Goal: Information Seeking & Learning: Learn about a topic

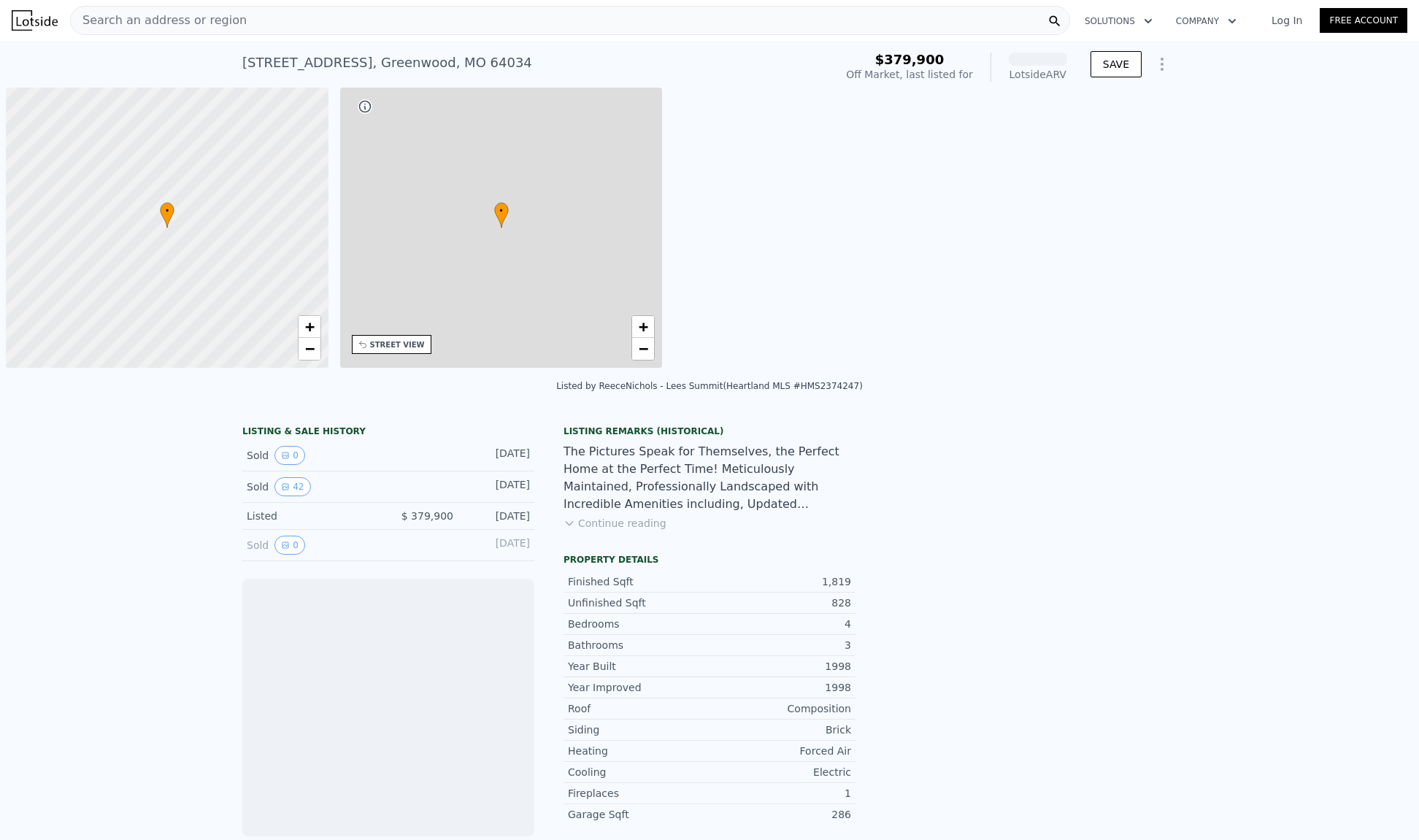
scroll to position [0, 6]
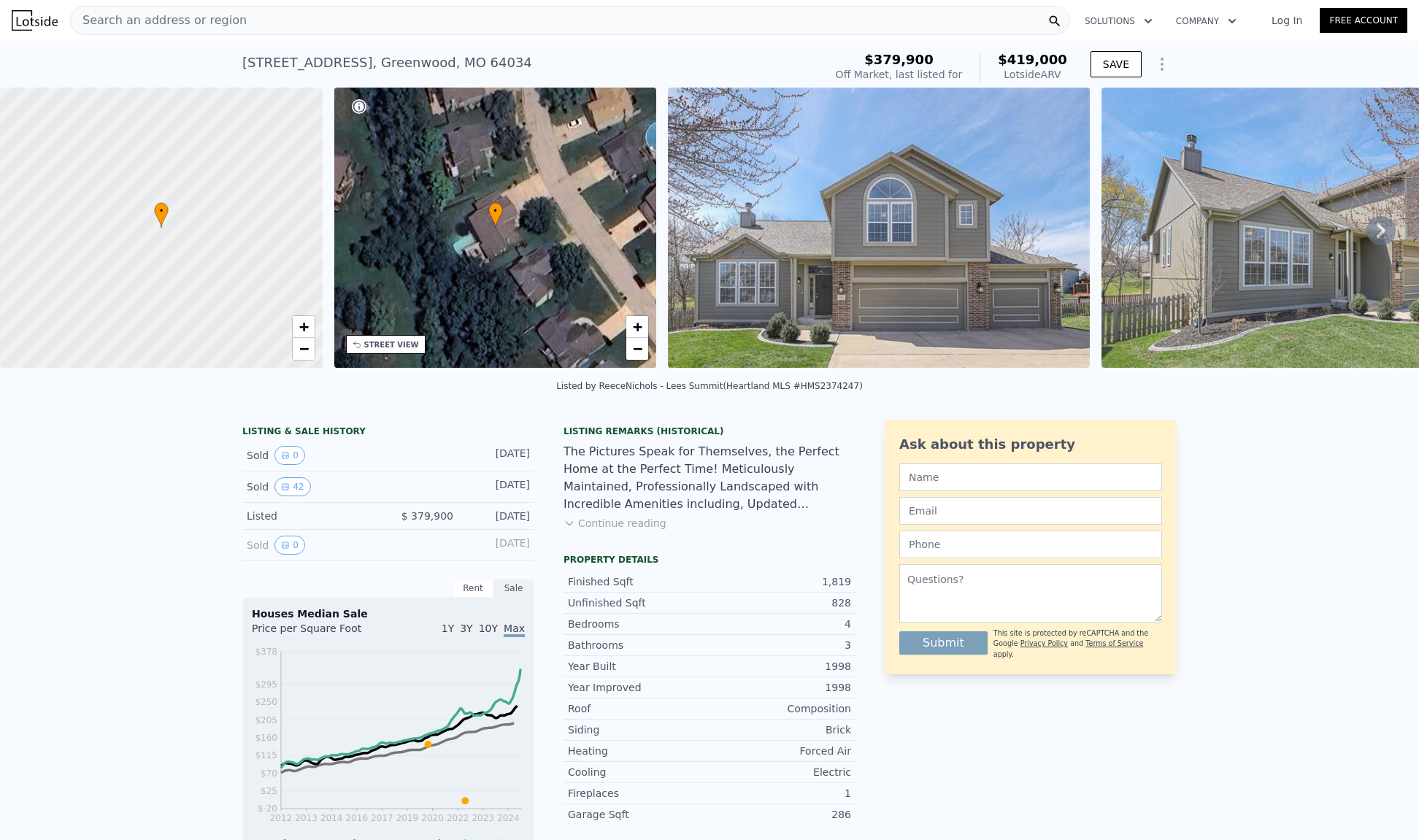
click at [1366, 231] on icon at bounding box center [1380, 230] width 29 height 29
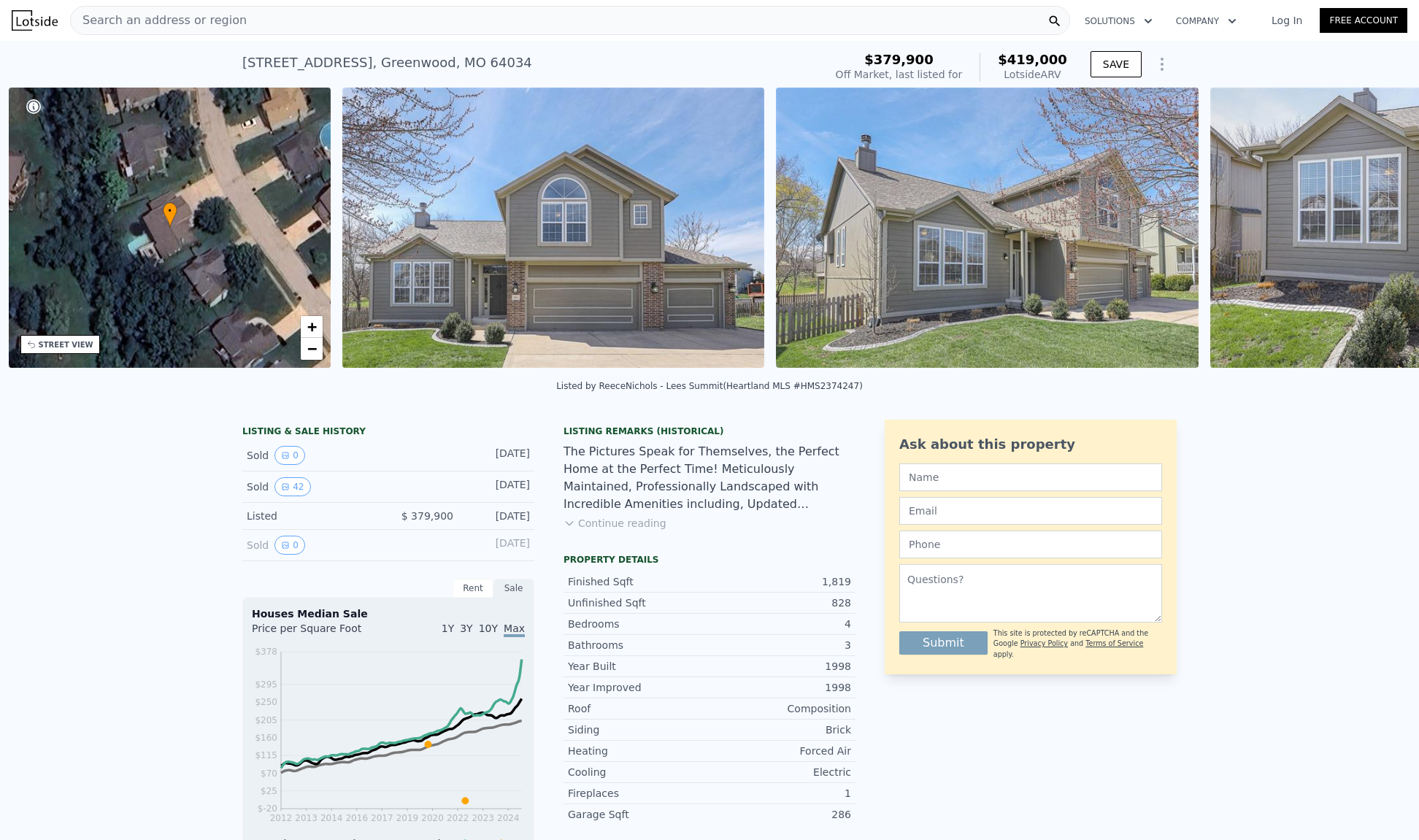
scroll to position [0, 339]
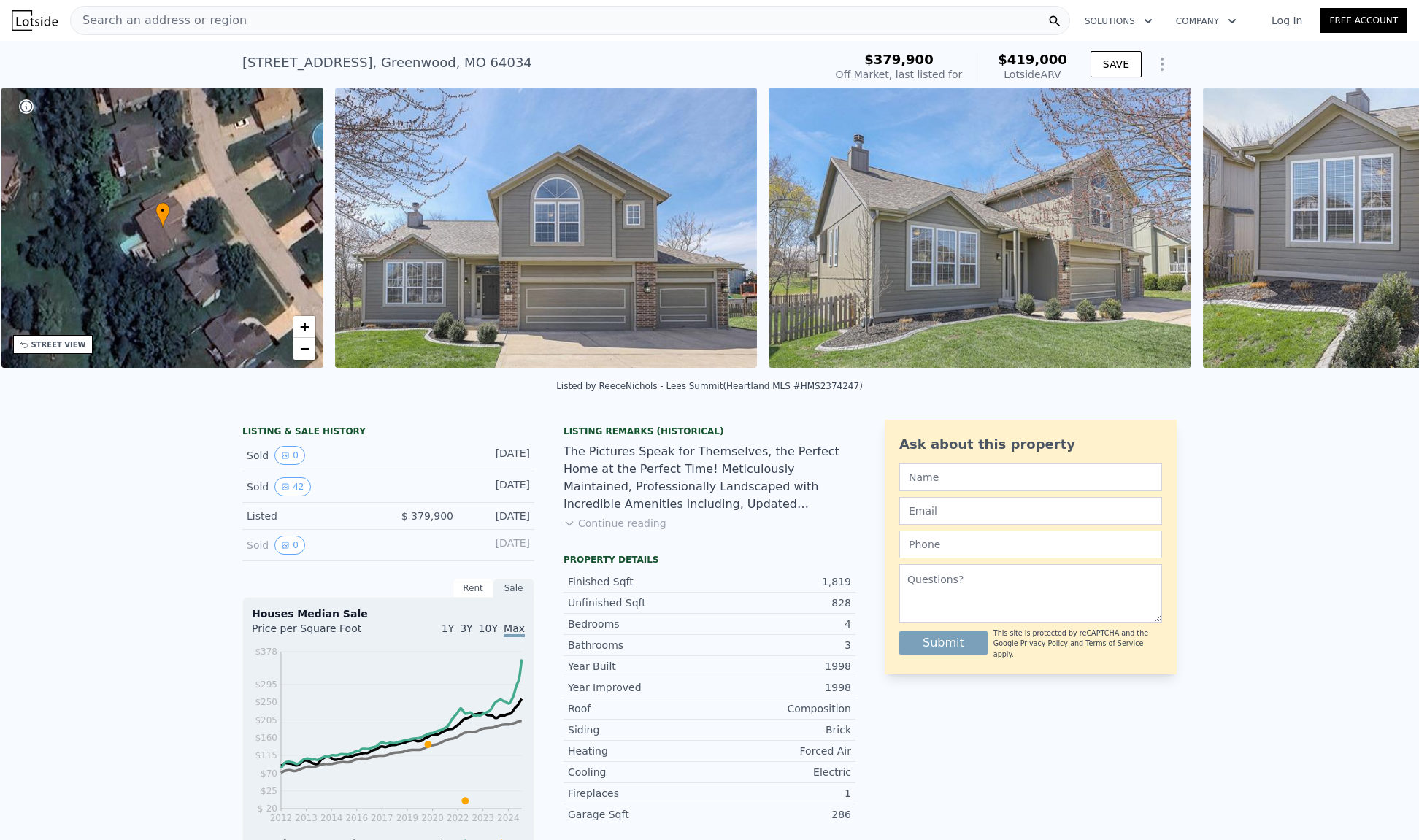
click at [1363, 231] on img at bounding box center [1413, 228] width 422 height 280
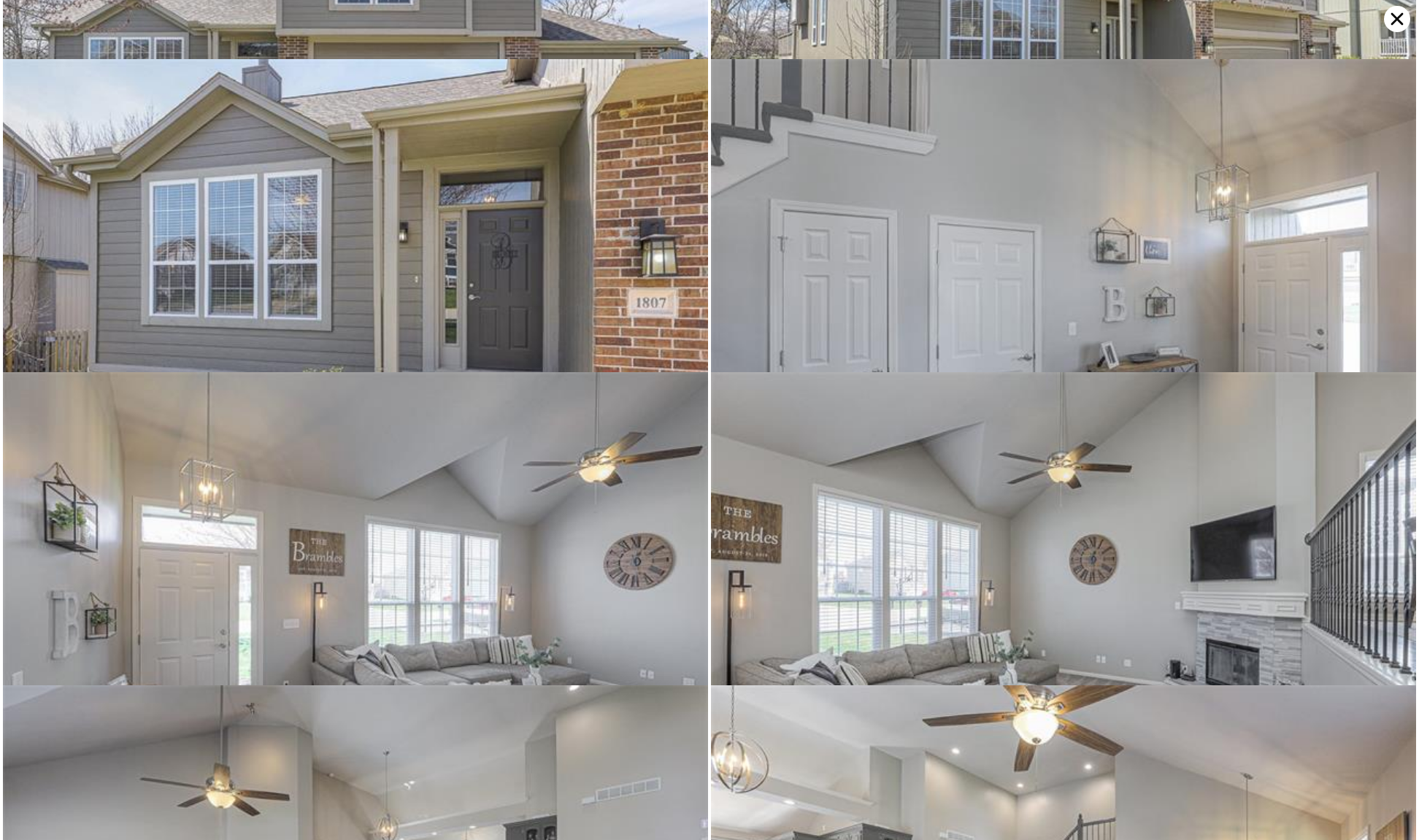
scroll to position [5321, 0]
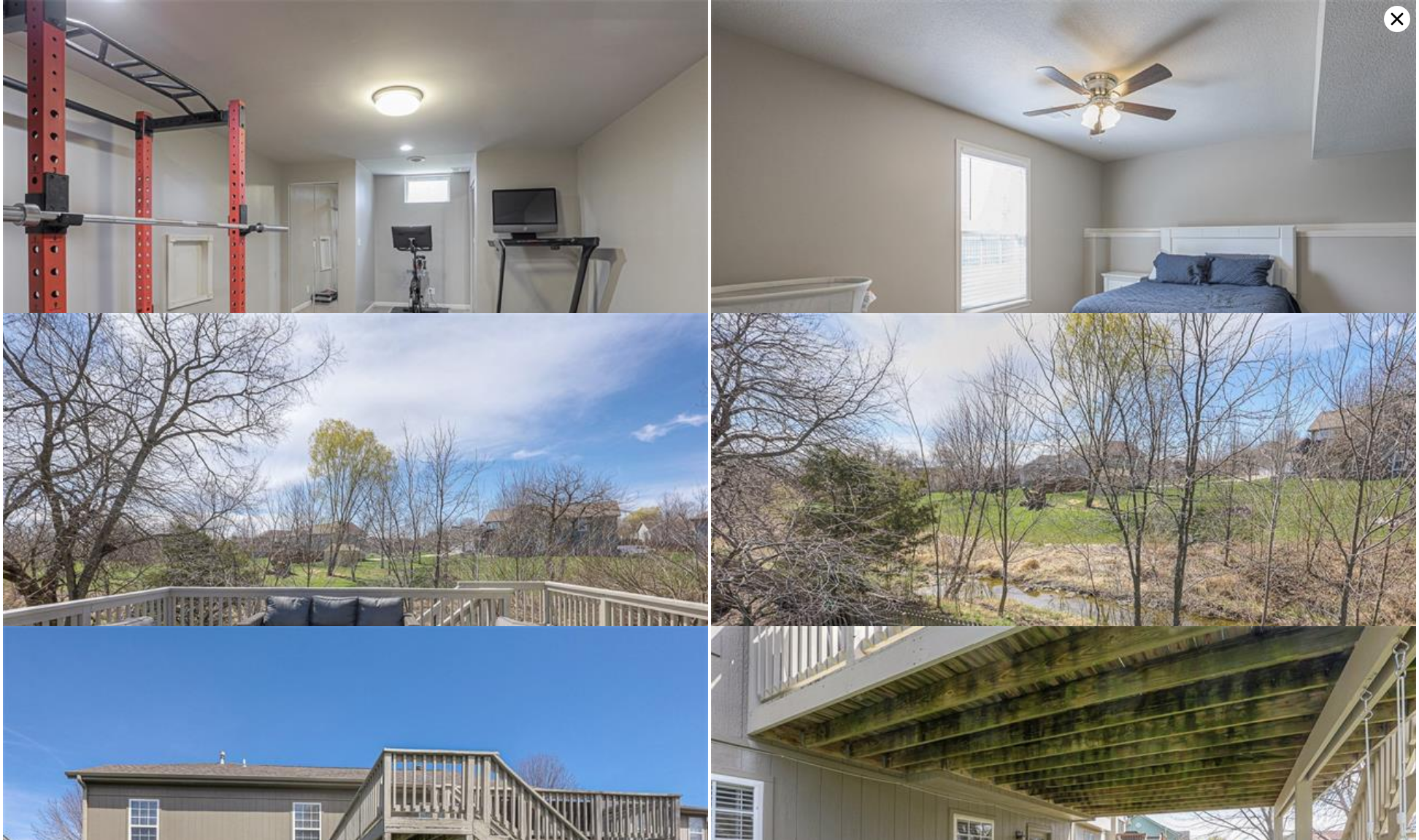
click at [1397, 25] on icon at bounding box center [1397, 19] width 26 height 26
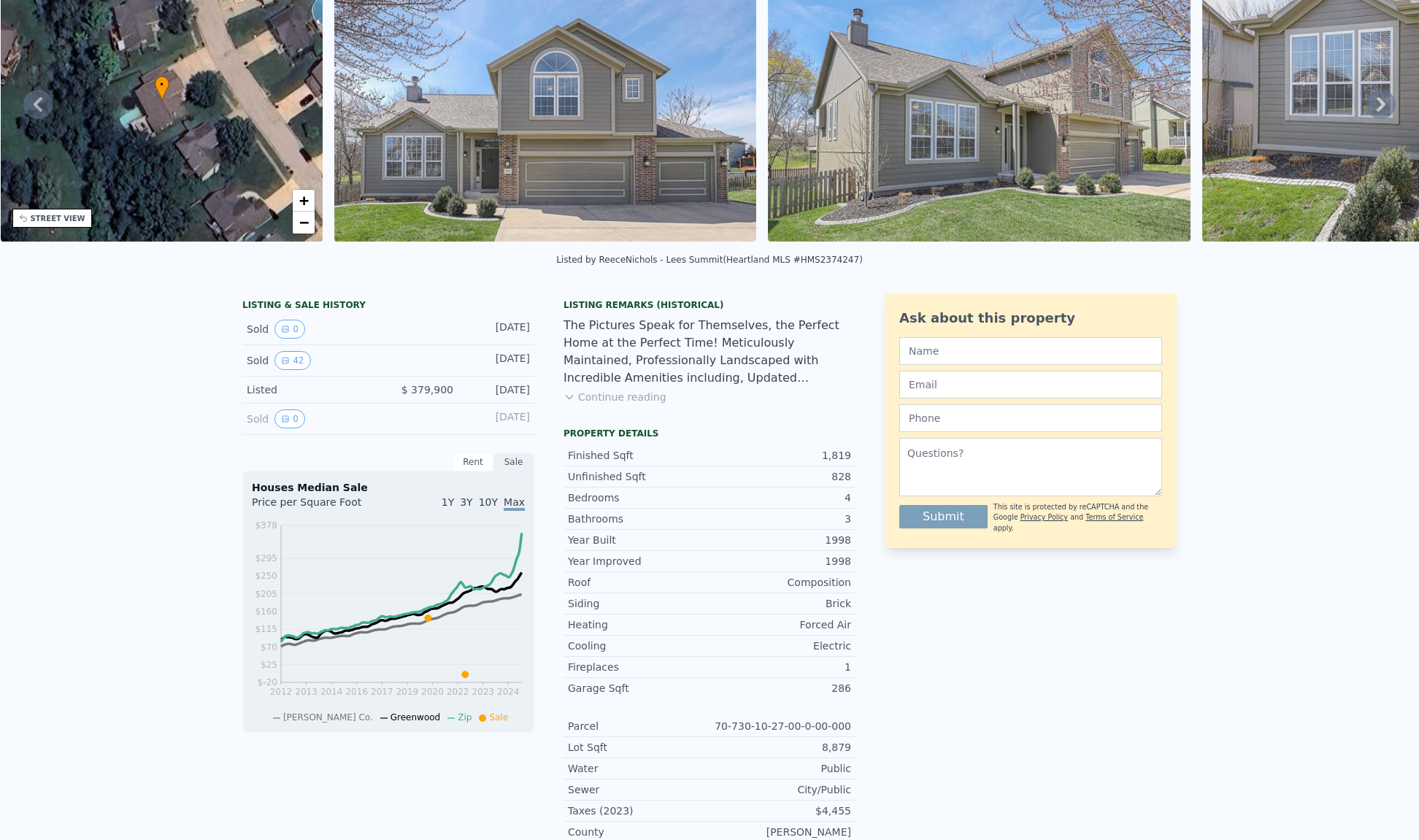
scroll to position [140, 0]
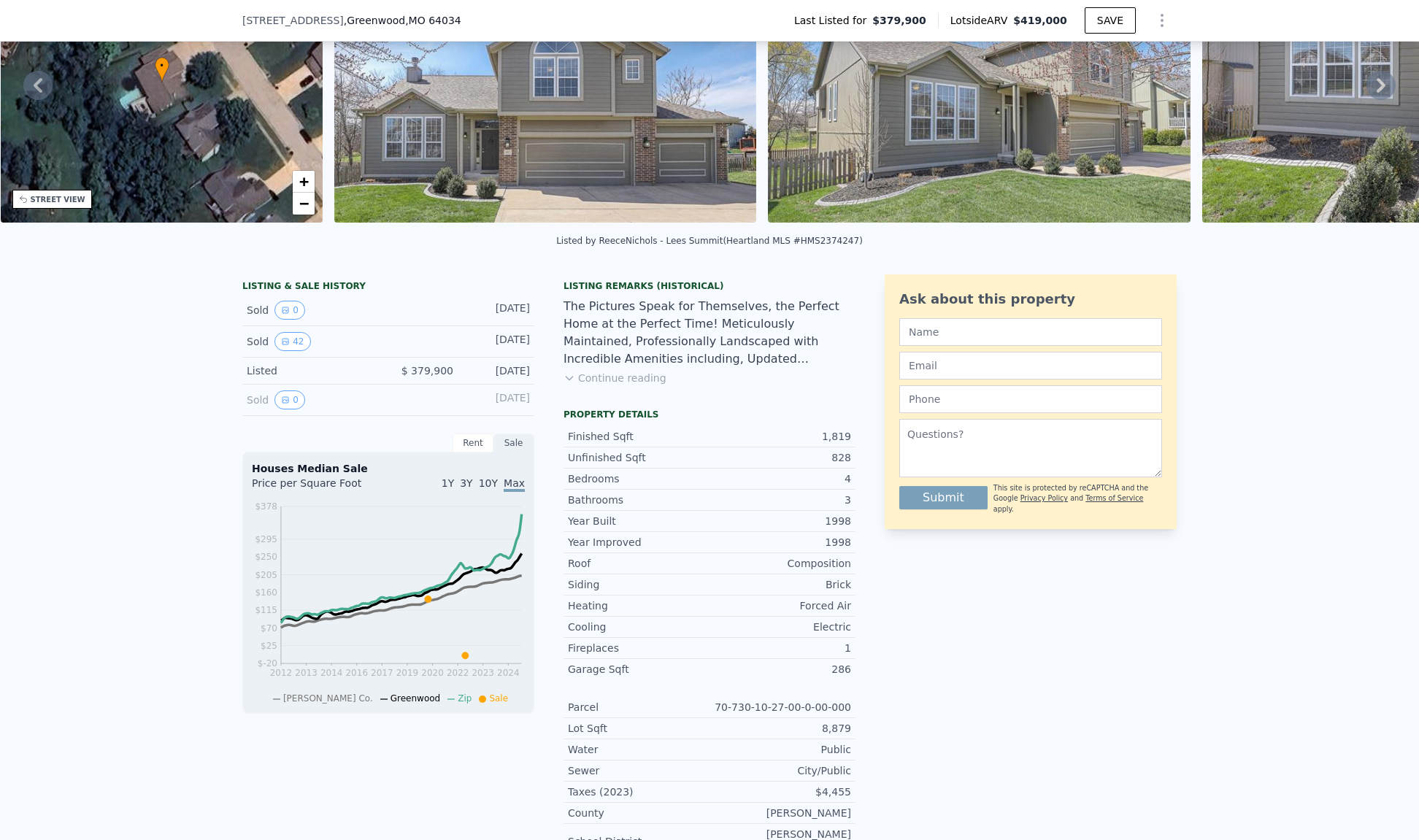
click at [381, 403] on div "Sold 0 [DATE]" at bounding box center [388, 400] width 292 height 32
click at [320, 410] on div "Sold 0" at bounding box center [311, 399] width 130 height 19
click at [421, 429] on div "LISTING & SALE HISTORY Sold 0 [DATE] Sold 42 [DATE] Listed $ 379,900 [DATE] Sol…" at bounding box center [388, 500] width 292 height 453
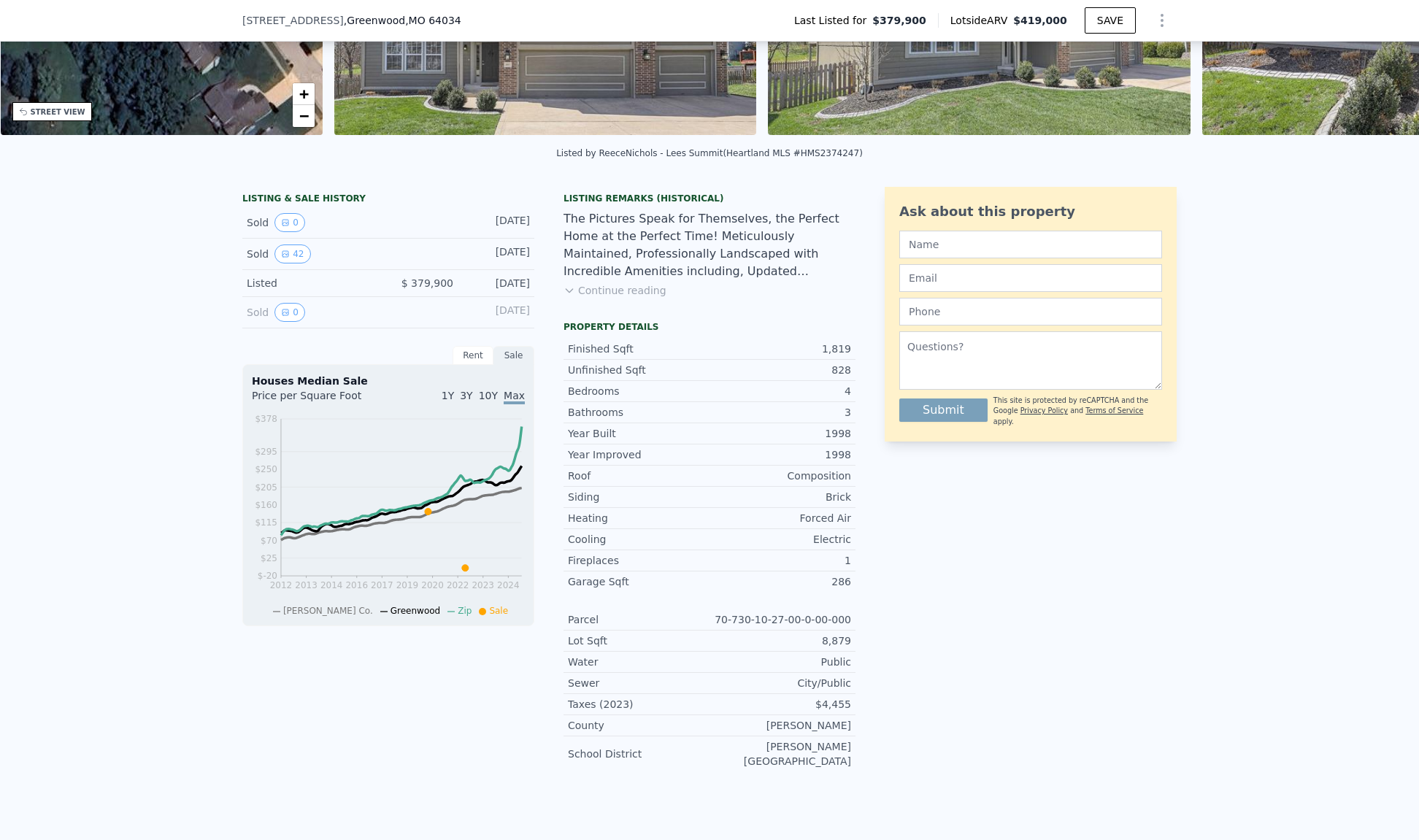
scroll to position [286, 0]
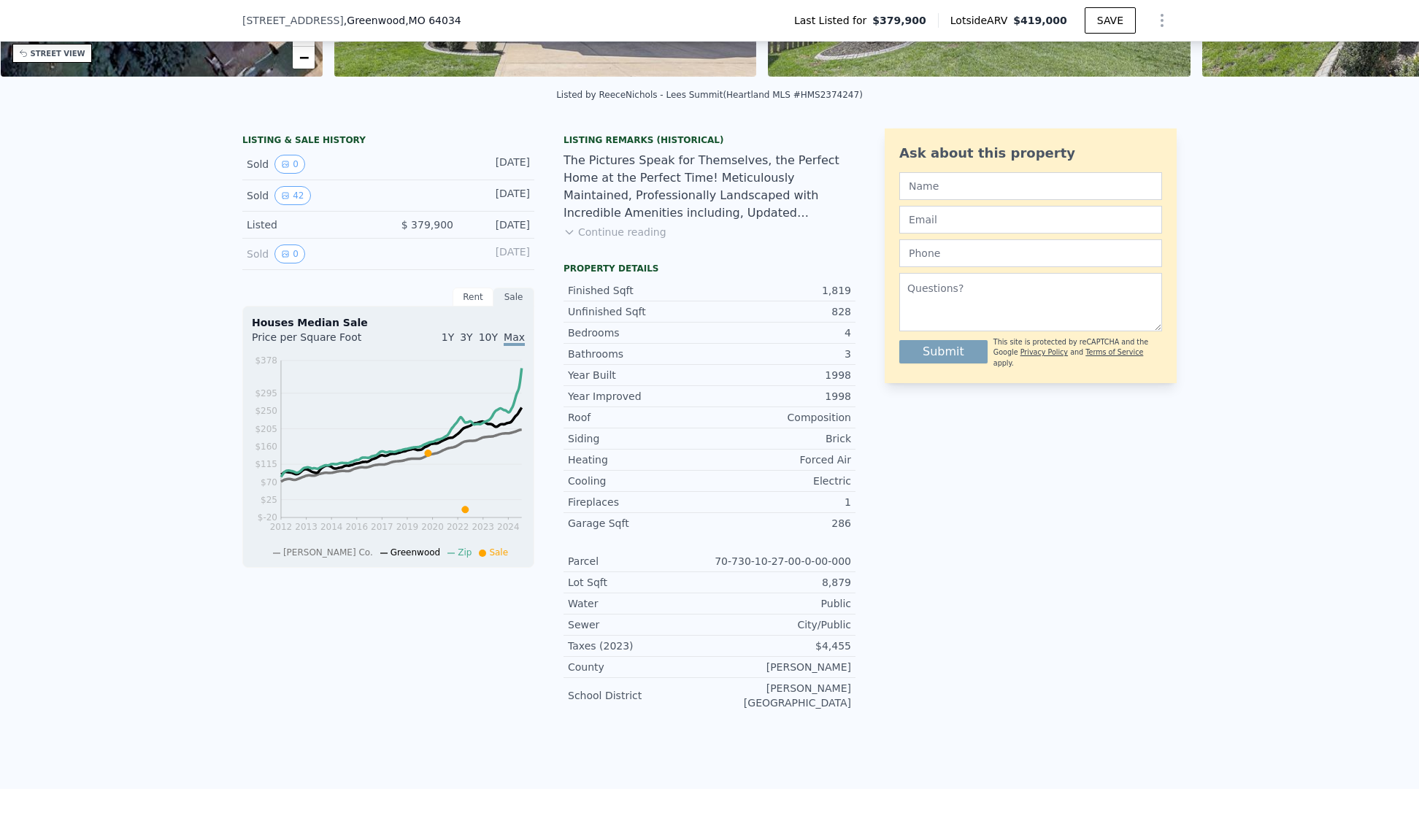
click at [595, 239] on button "Continue reading" at bounding box center [614, 232] width 103 height 15
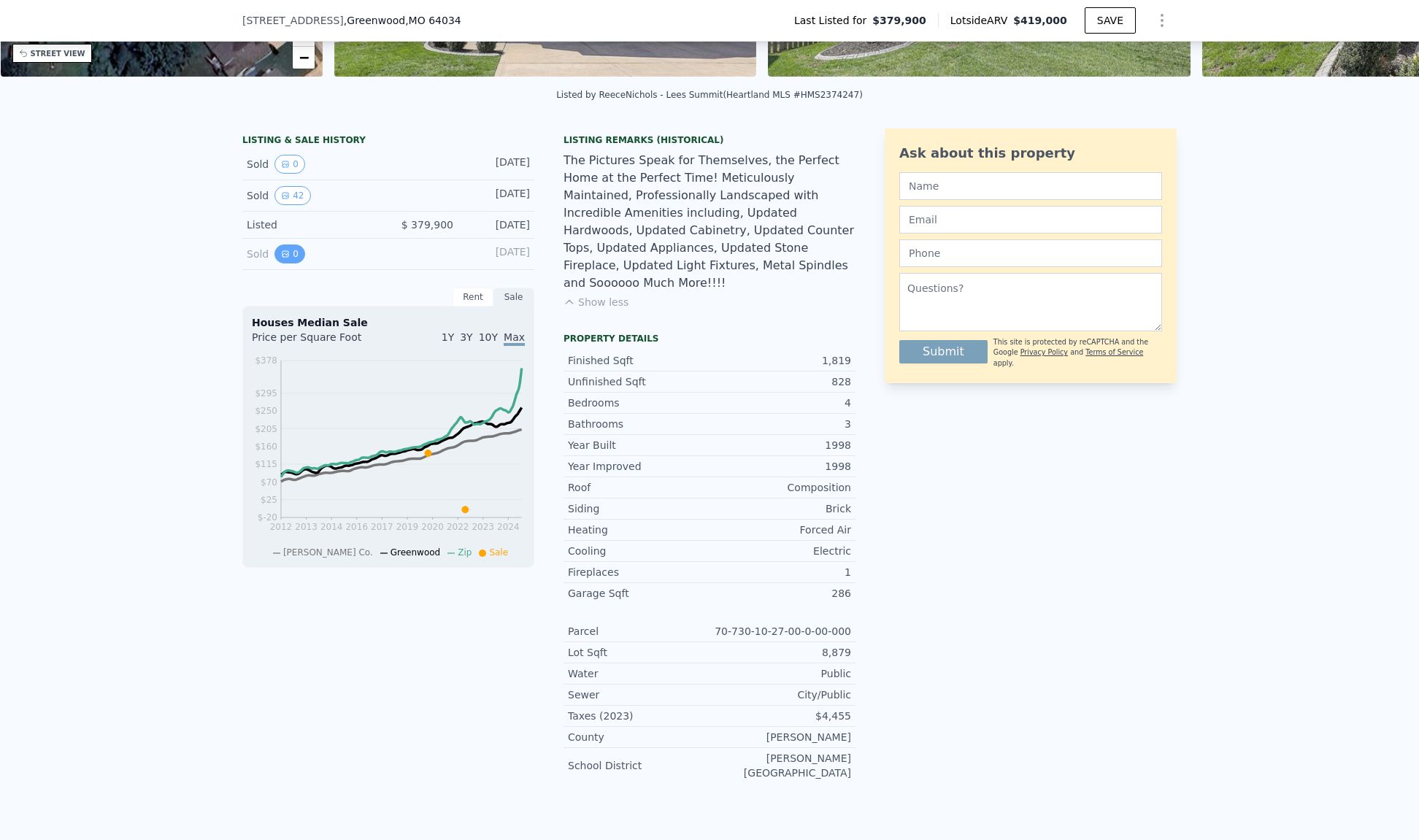
click at [281, 259] on icon "View historical data" at bounding box center [285, 253] width 8 height 8
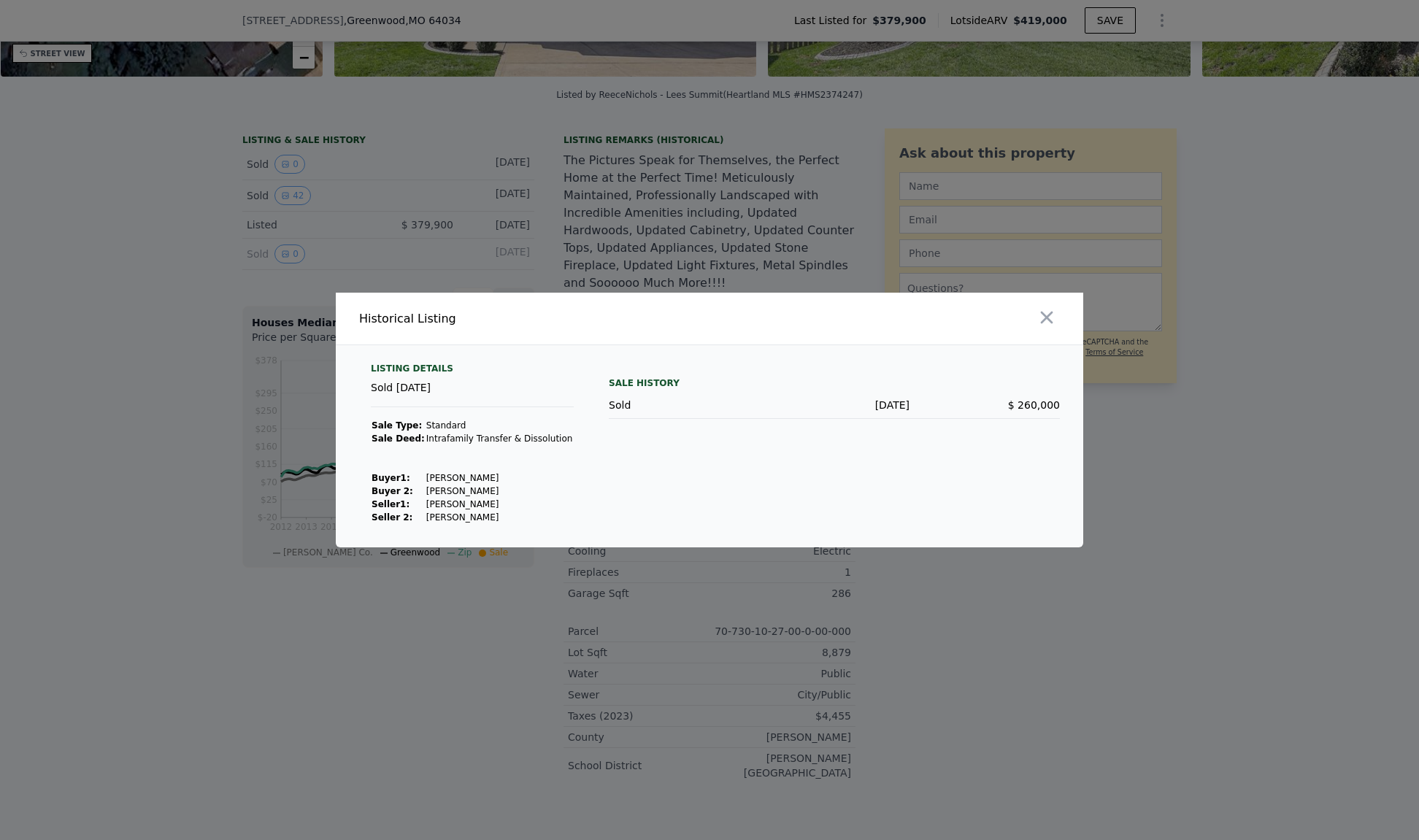
drag, startPoint x: 1053, startPoint y: 315, endPoint x: 976, endPoint y: 338, distance: 80.4
click at [1053, 315] on icon "button" at bounding box center [1047, 317] width 21 height 21
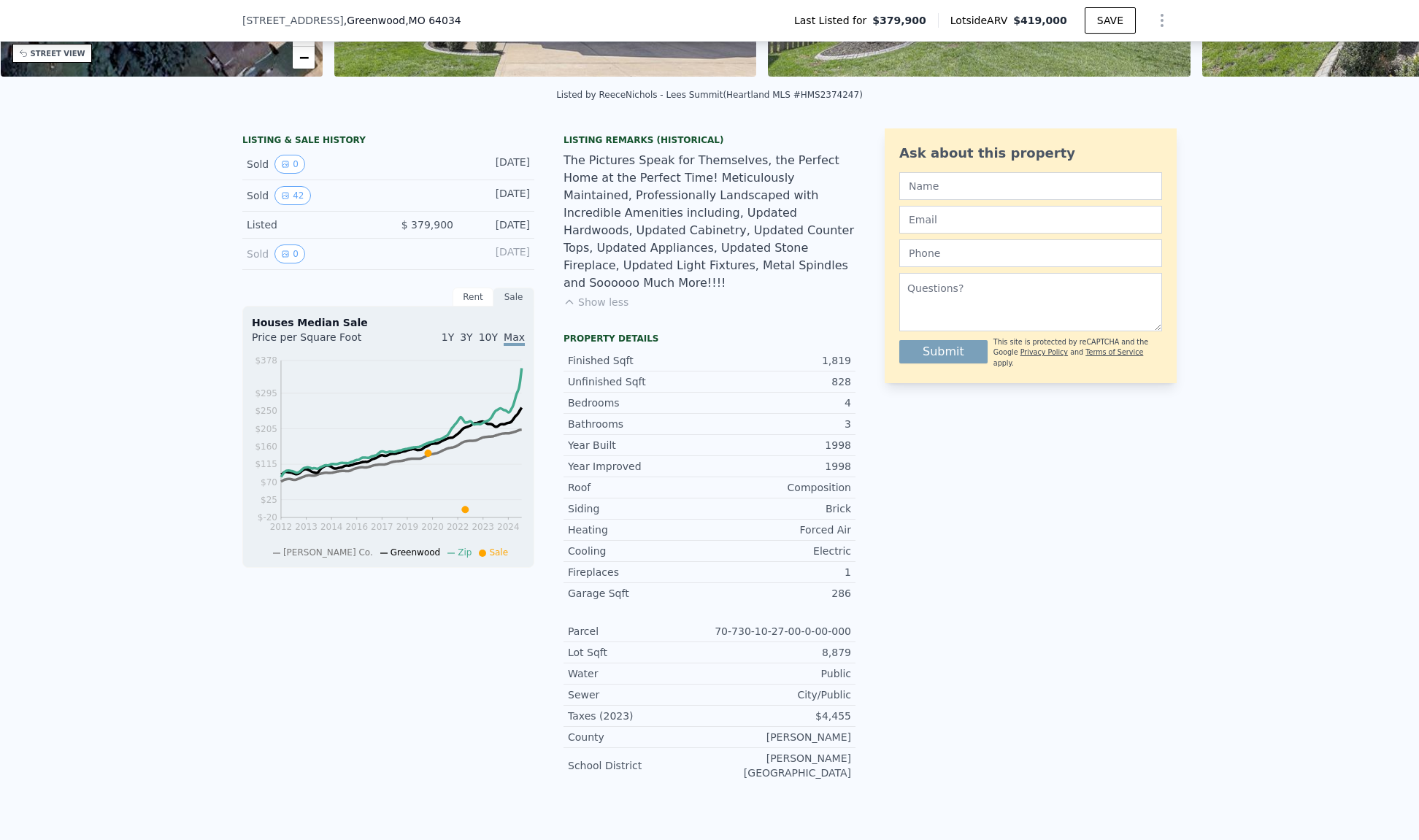
click at [487, 343] on span "10Y" at bounding box center [488, 337] width 19 height 12
click at [508, 343] on span "Max" at bounding box center [513, 337] width 21 height 12
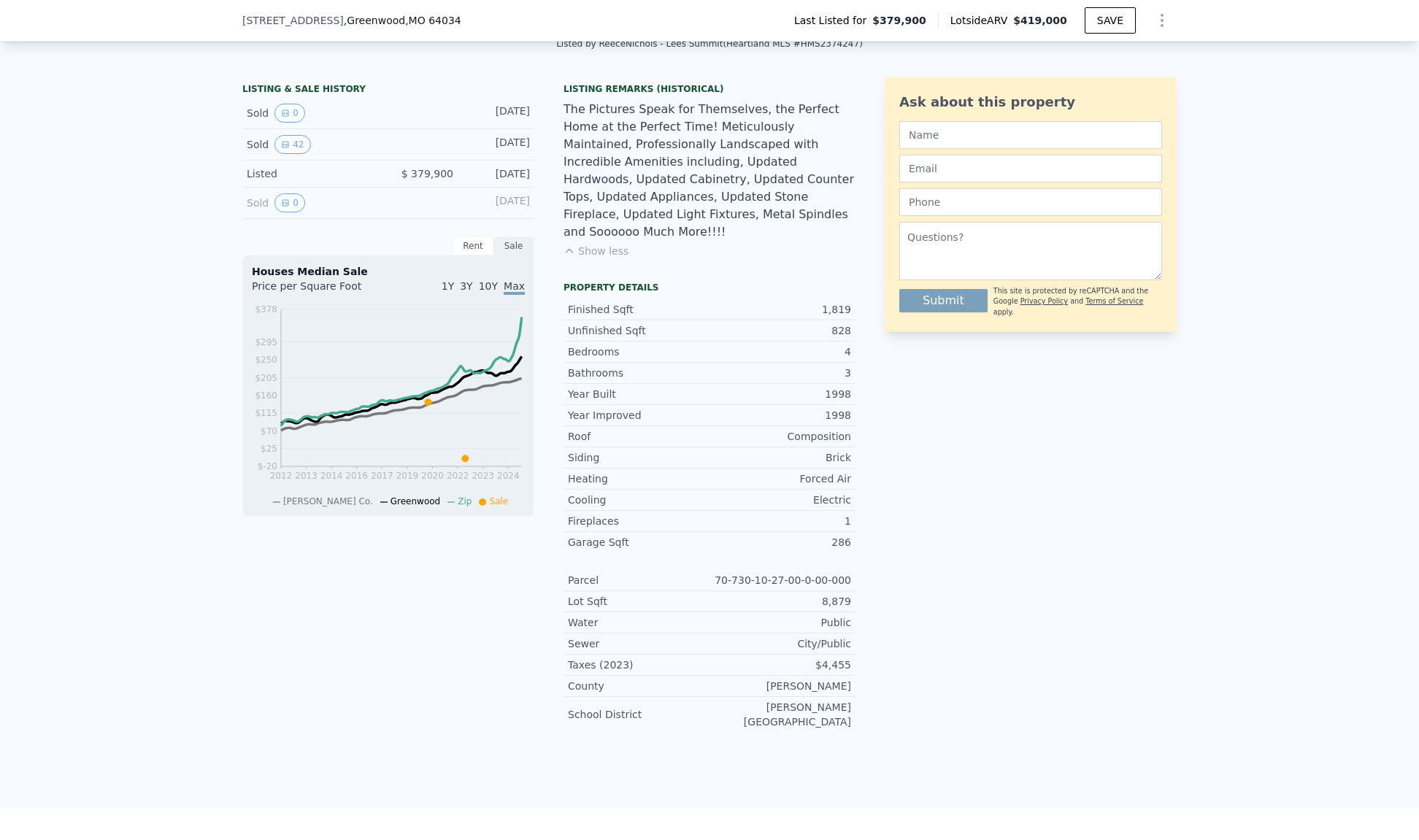
scroll to position [140, 0]
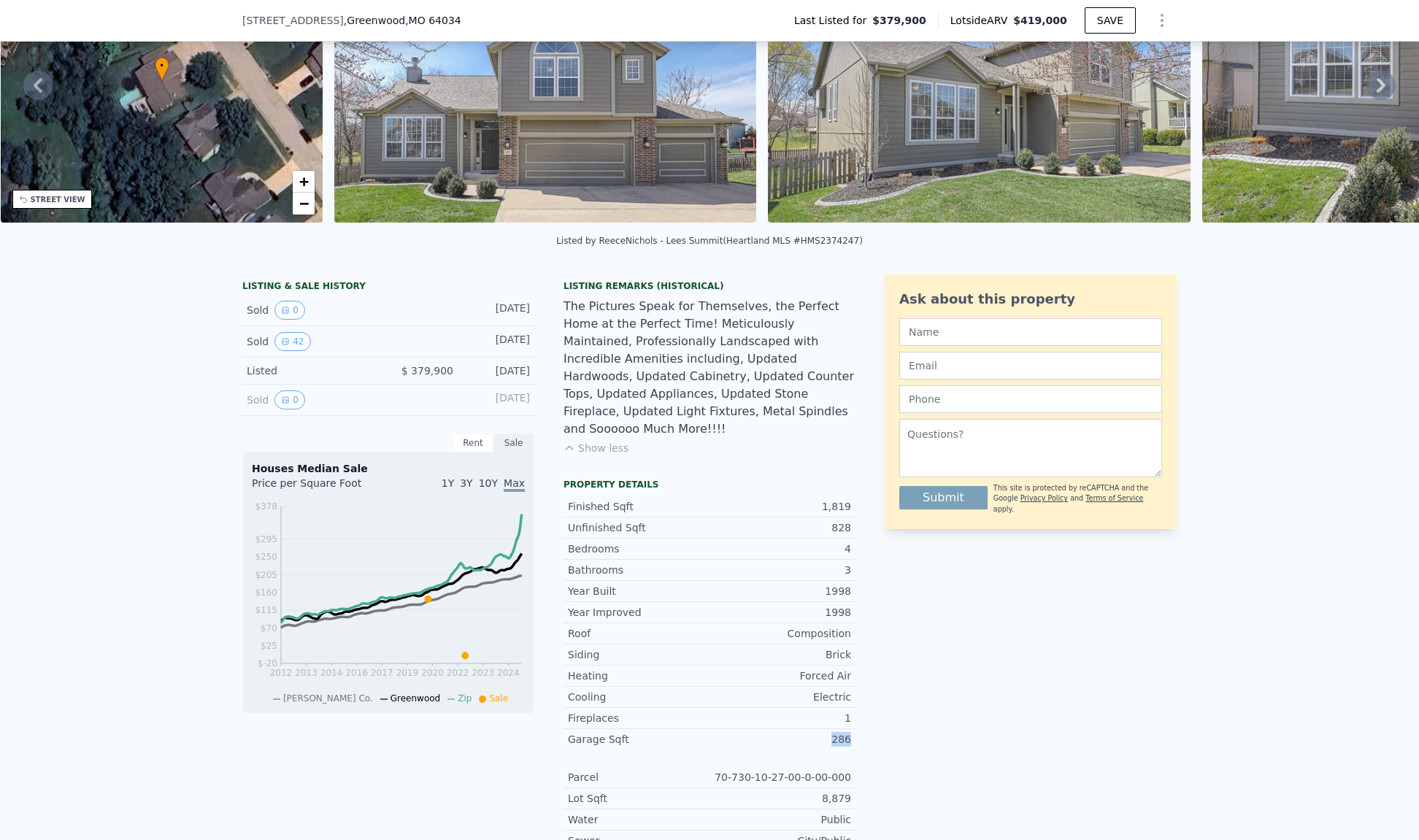
drag, startPoint x: 828, startPoint y: 708, endPoint x: 850, endPoint y: 713, distance: 22.6
click at [850, 713] on div "LISTING & SALE HISTORY Sold 0 [DATE] Sold 42 [DATE] Listed $ 379,900 [DATE] Sol…" at bounding box center [710, 608] width 934 height 666
click at [876, 710] on div "LISTING & SALE HISTORY Sold 0 [DATE] Sold 42 [DATE] Listed $ 379,900 [DATE] Sol…" at bounding box center [710, 608] width 934 height 666
drag, startPoint x: 827, startPoint y: 479, endPoint x: 839, endPoint y: 481, distance: 12.2
click at [837, 499] on div "1,819" at bounding box center [780, 507] width 142 height 15
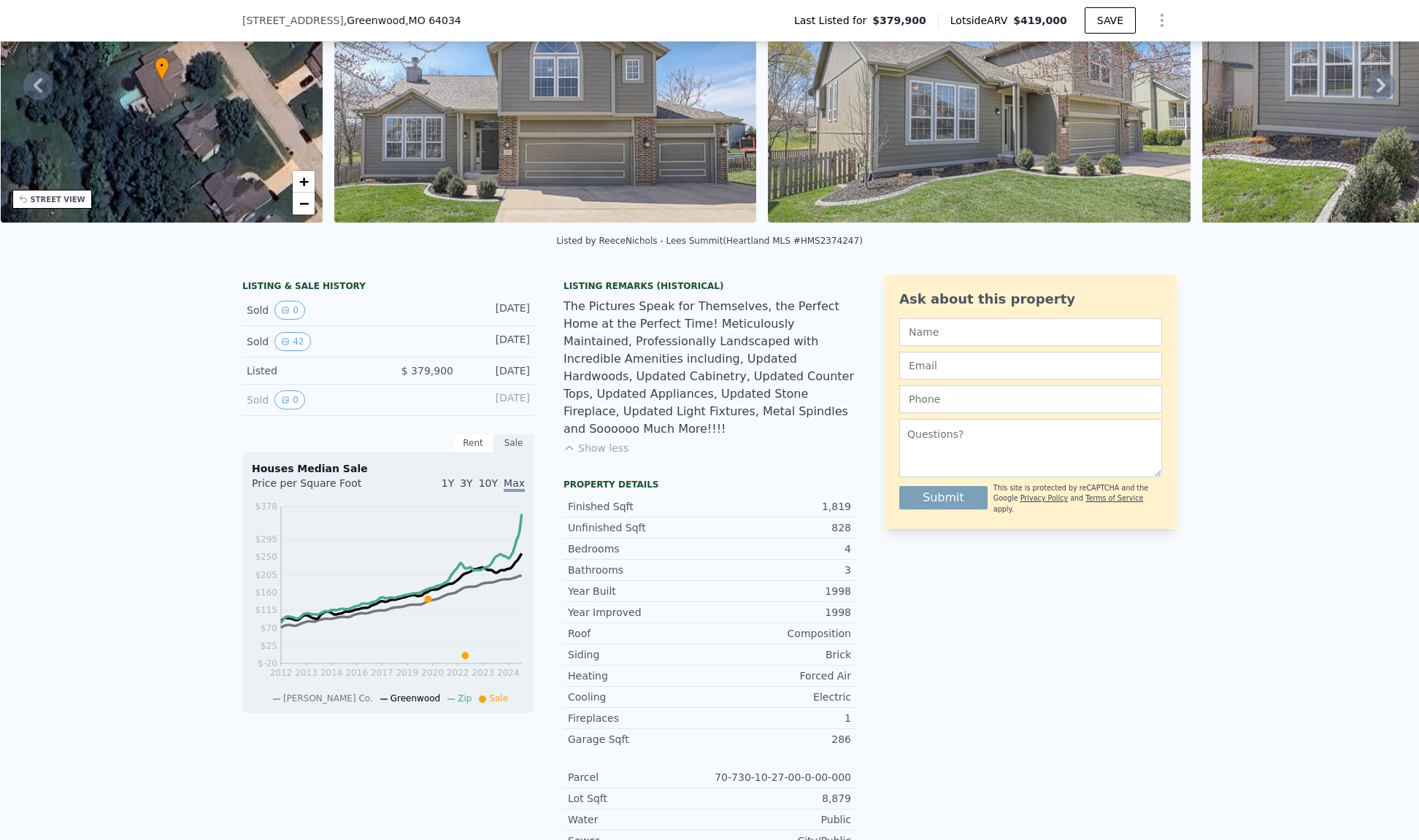
click at [850, 498] on div "LISTING & SALE HISTORY Sold 0 [DATE] Sold 42 [DATE] Listed $ 379,900 [DATE] Sol…" at bounding box center [710, 608] width 934 height 666
drag, startPoint x: 843, startPoint y: 501, endPoint x: 828, endPoint y: 503, distance: 15.1
click at [828, 520] on div "828" at bounding box center [780, 527] width 142 height 15
click at [824, 499] on div "1,819" at bounding box center [780, 507] width 142 height 15
click at [283, 351] on button "42" at bounding box center [292, 342] width 35 height 19
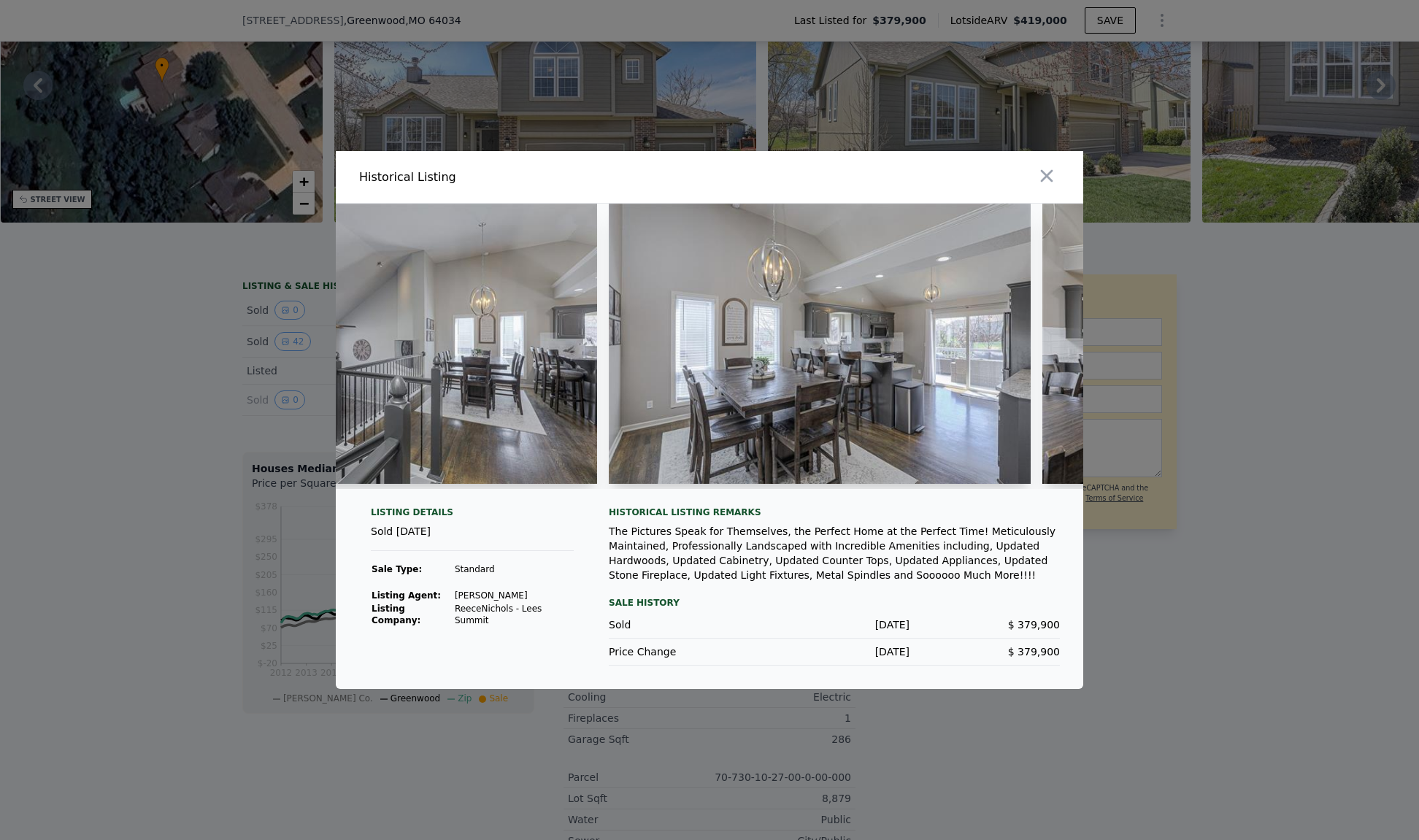
scroll to position [0, 4526]
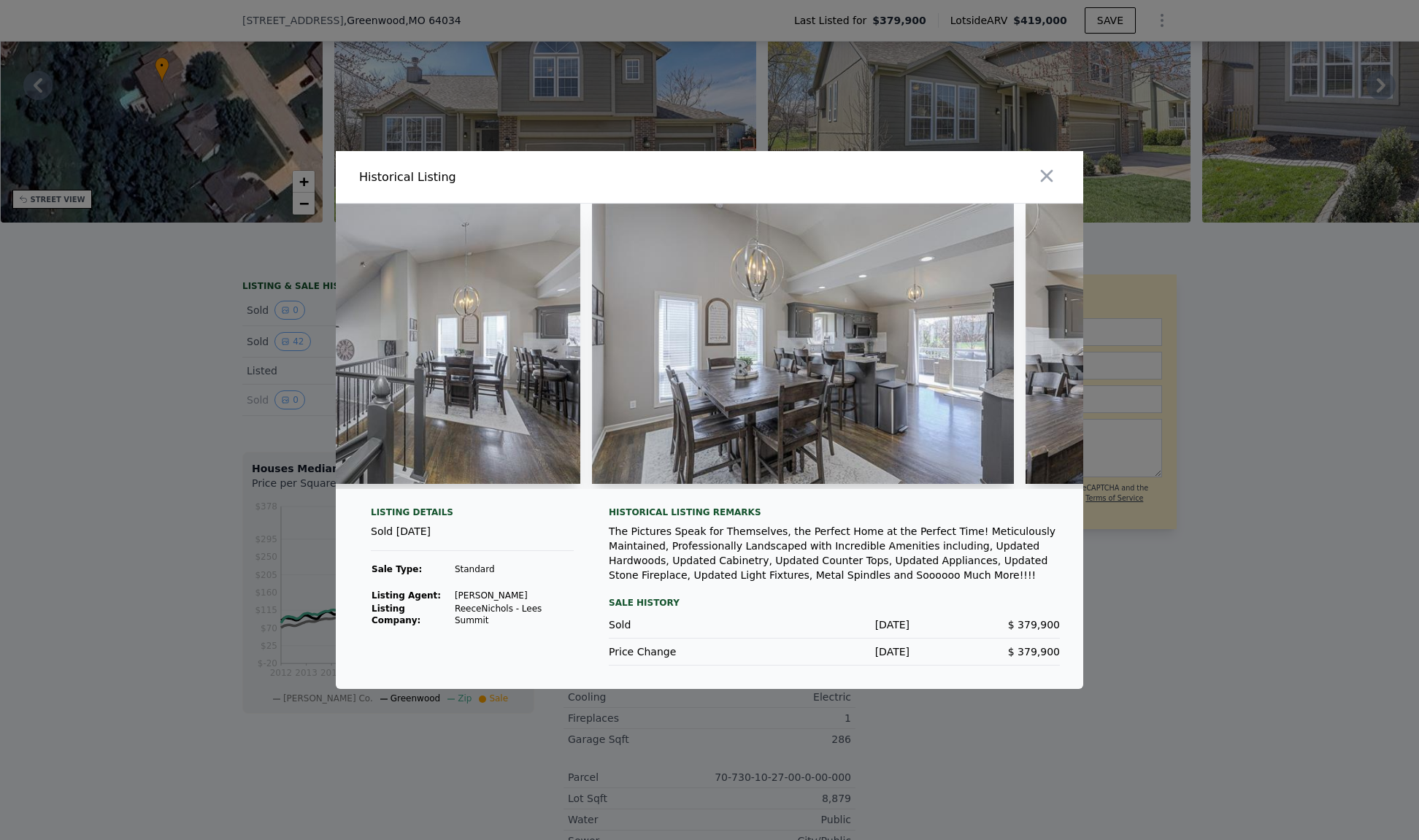
click at [127, 510] on div at bounding box center [710, 420] width 1419 height 840
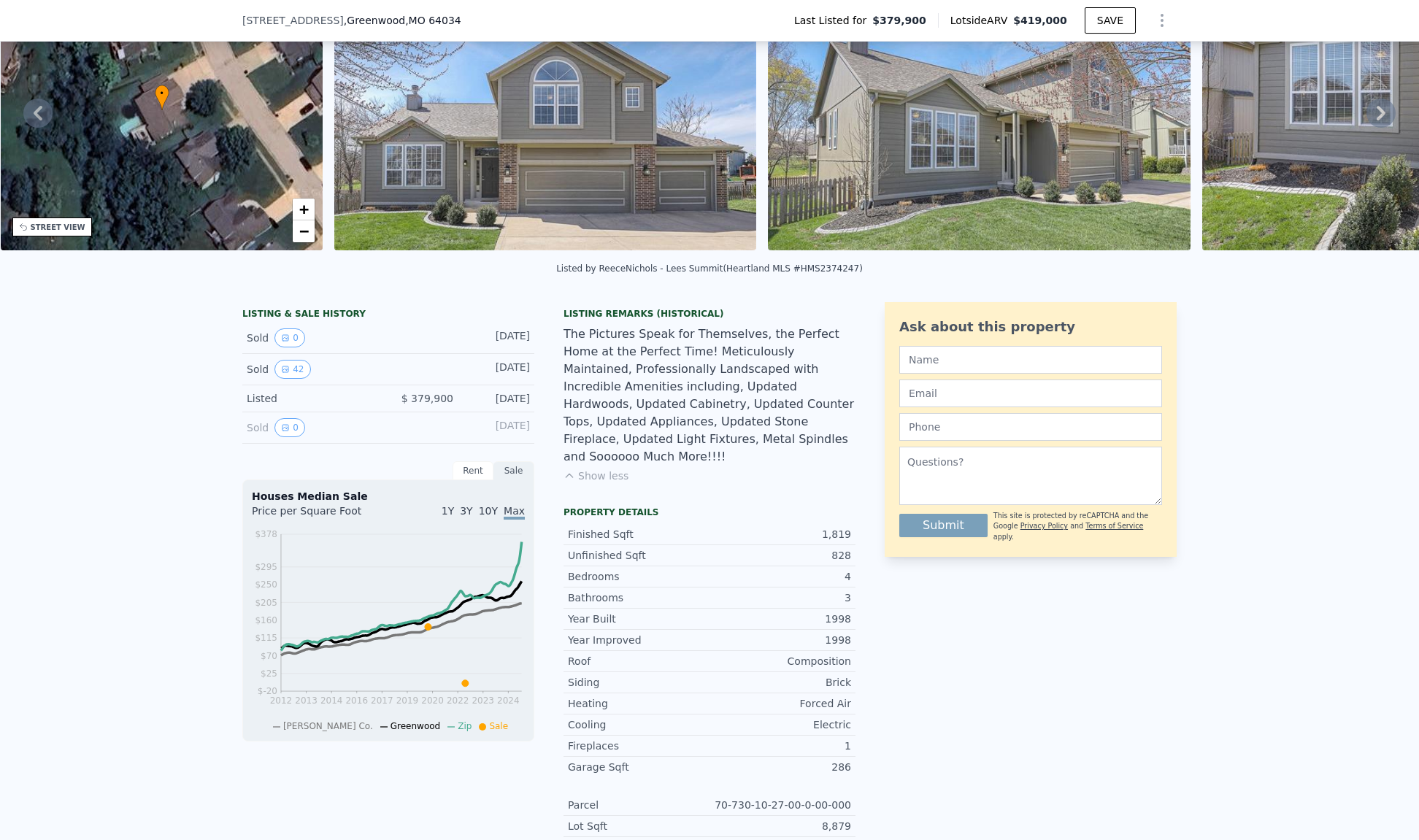
scroll to position [5, 0]
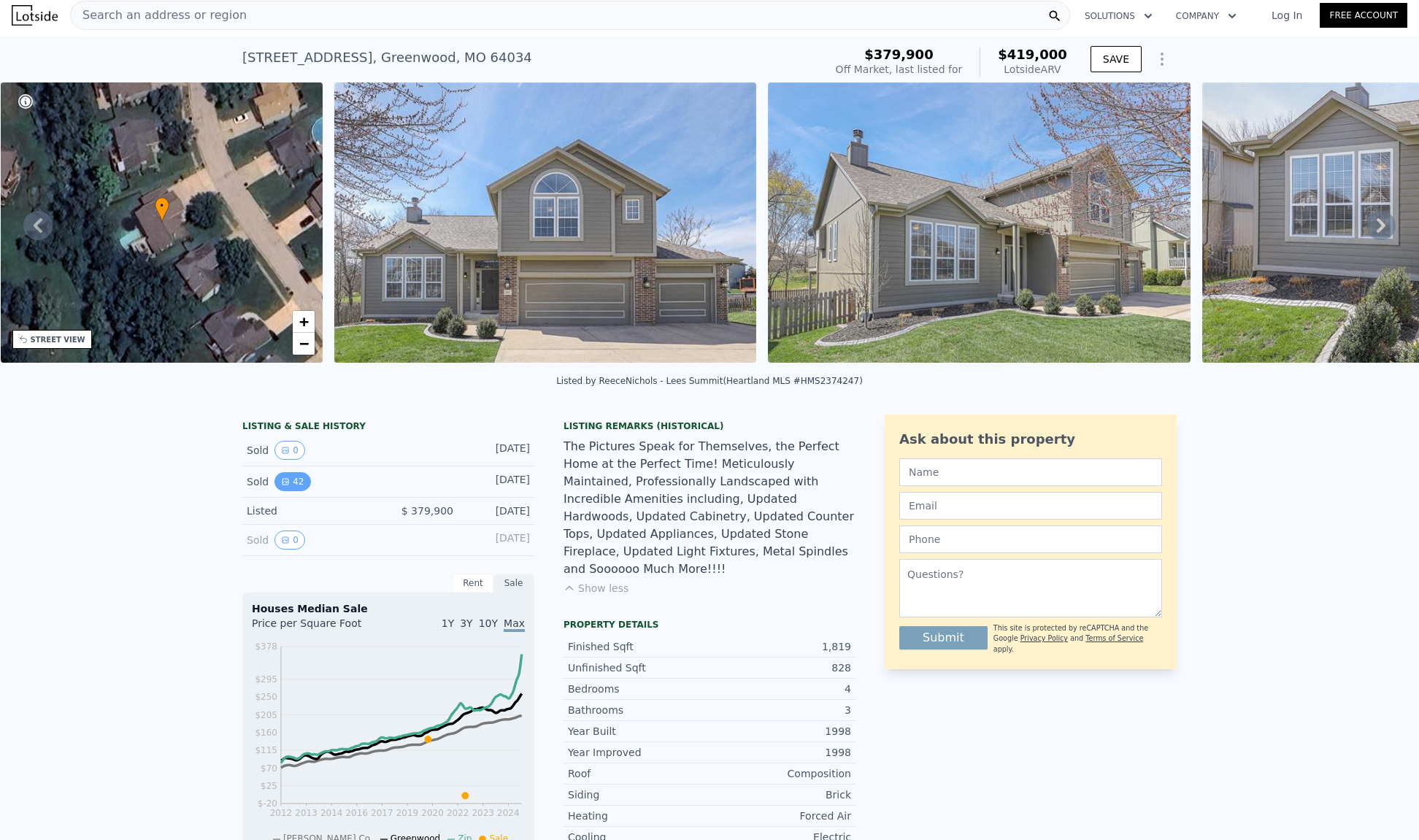
click at [283, 491] on button "42" at bounding box center [292, 482] width 35 height 19
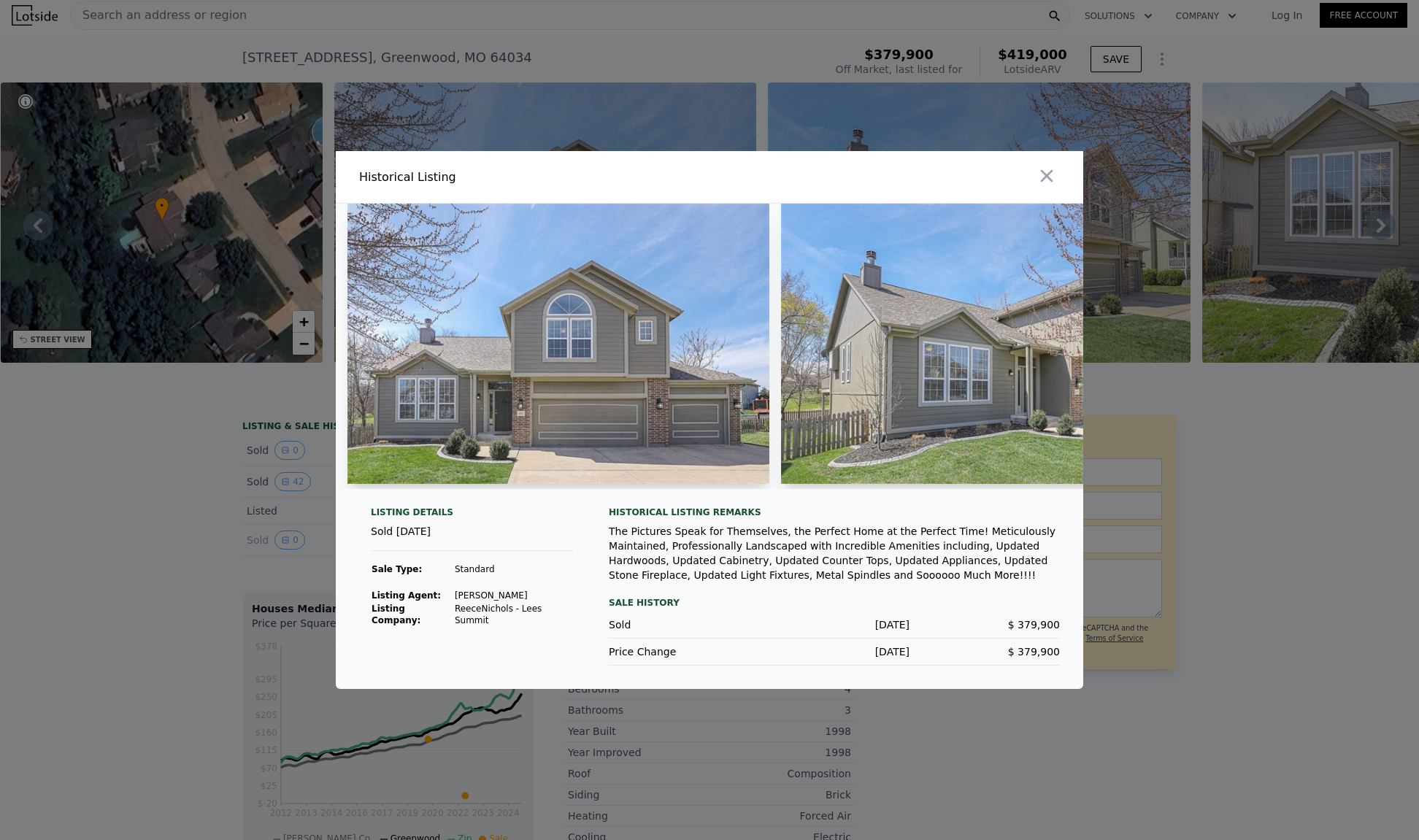
click at [142, 547] on div at bounding box center [710, 420] width 1419 height 840
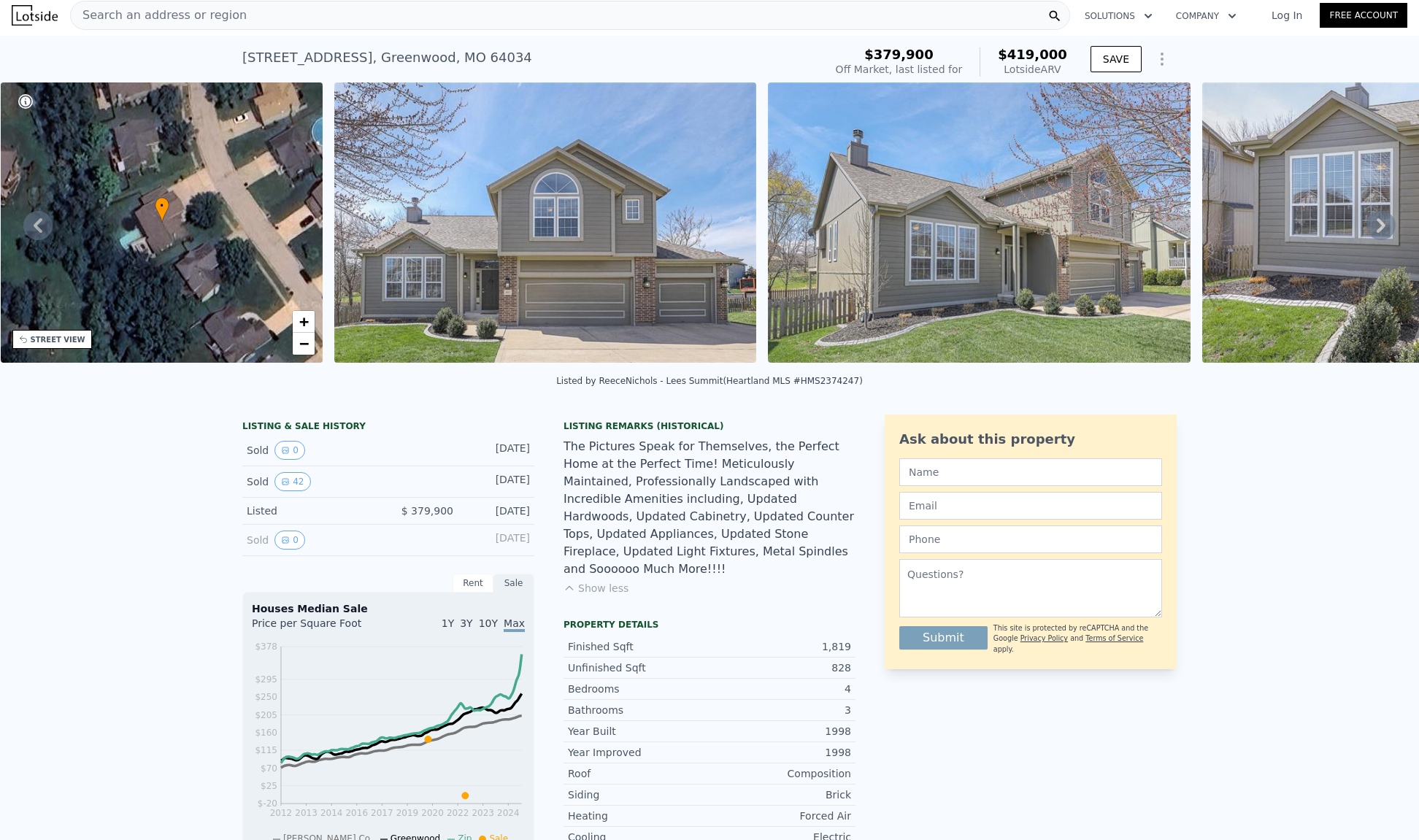
scroll to position [0, 0]
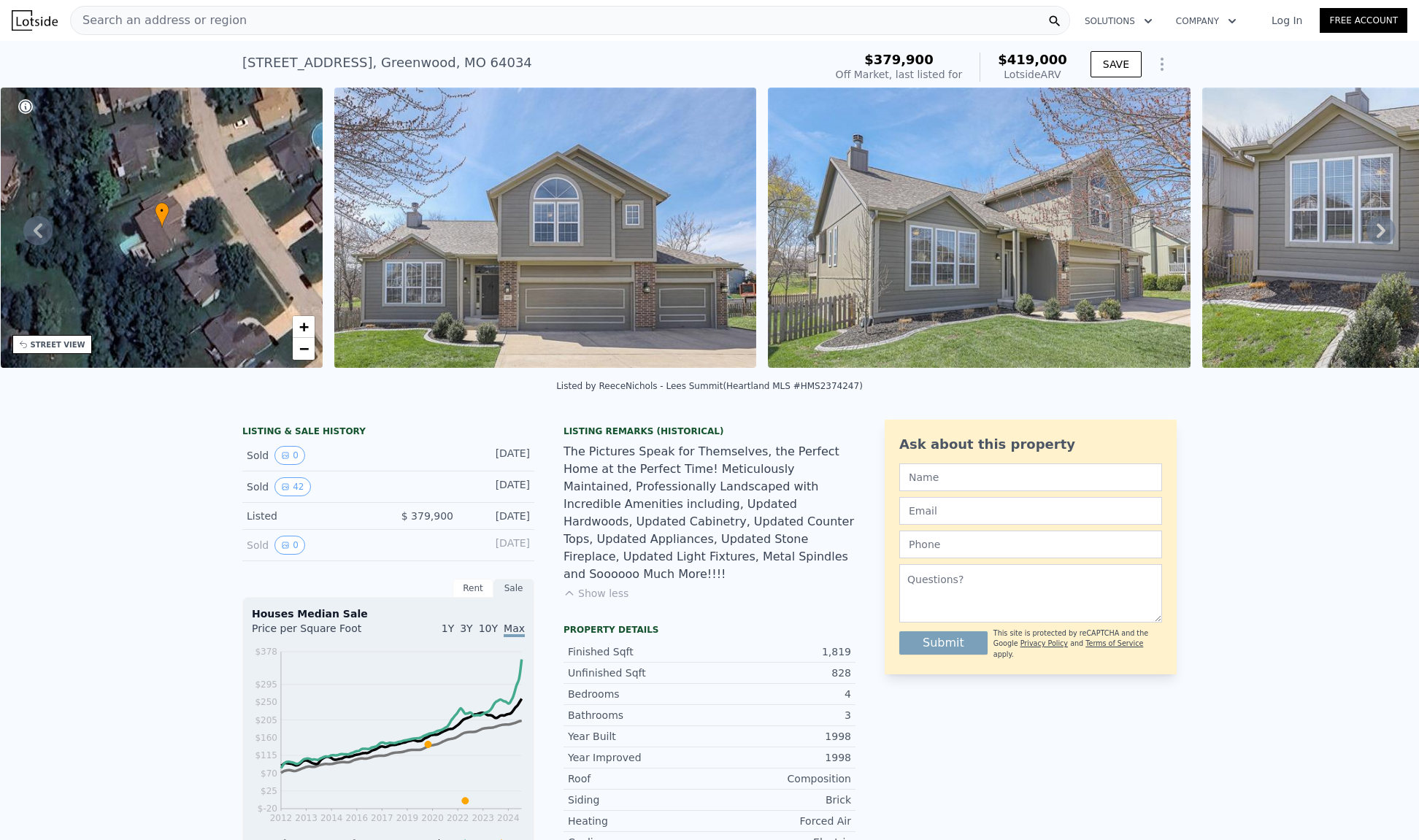
click at [195, 252] on div "• + −" at bounding box center [162, 228] width 323 height 280
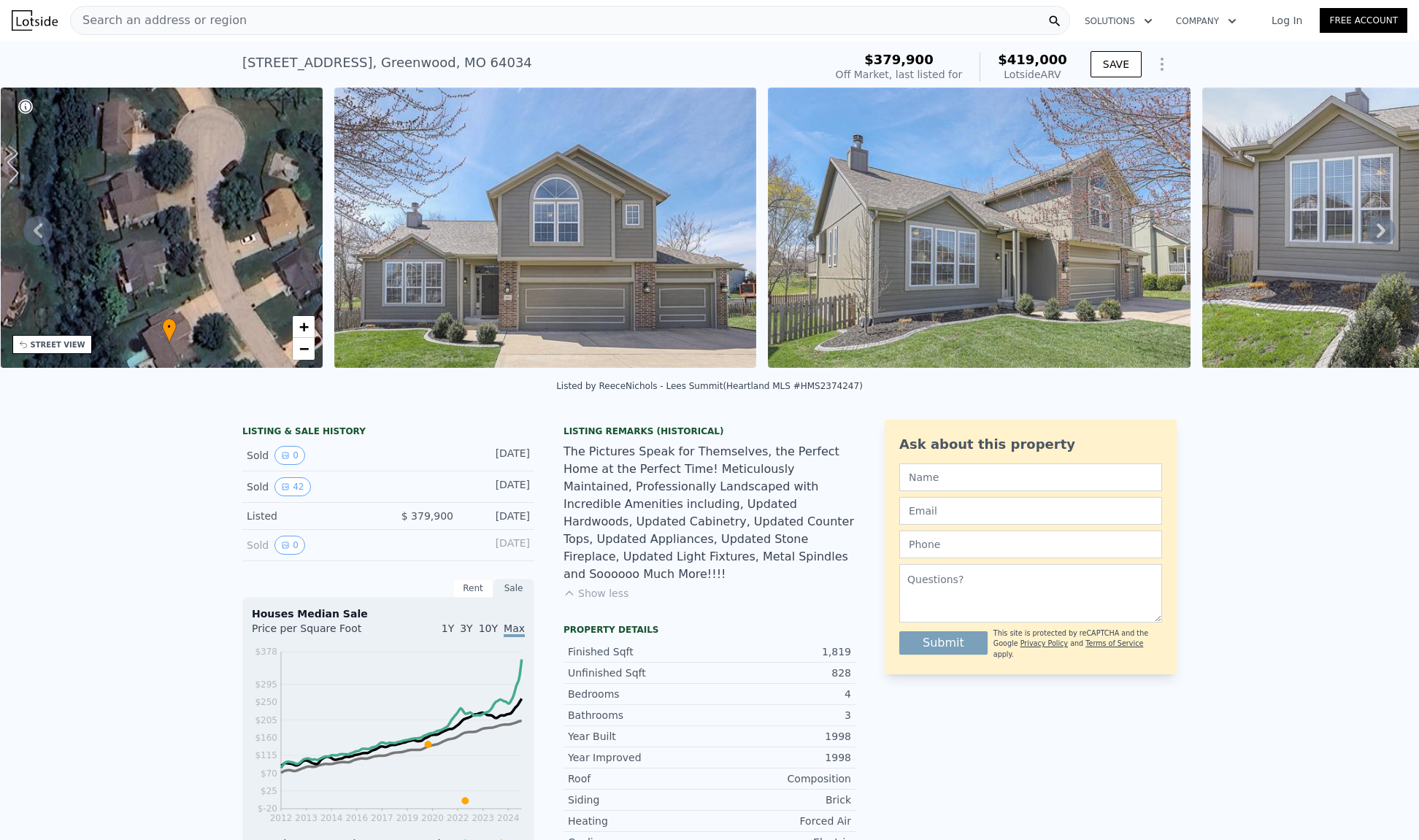
drag, startPoint x: 191, startPoint y: 240, endPoint x: 195, endPoint y: 354, distance: 114.1
click at [195, 354] on div "• + −" at bounding box center [162, 228] width 323 height 280
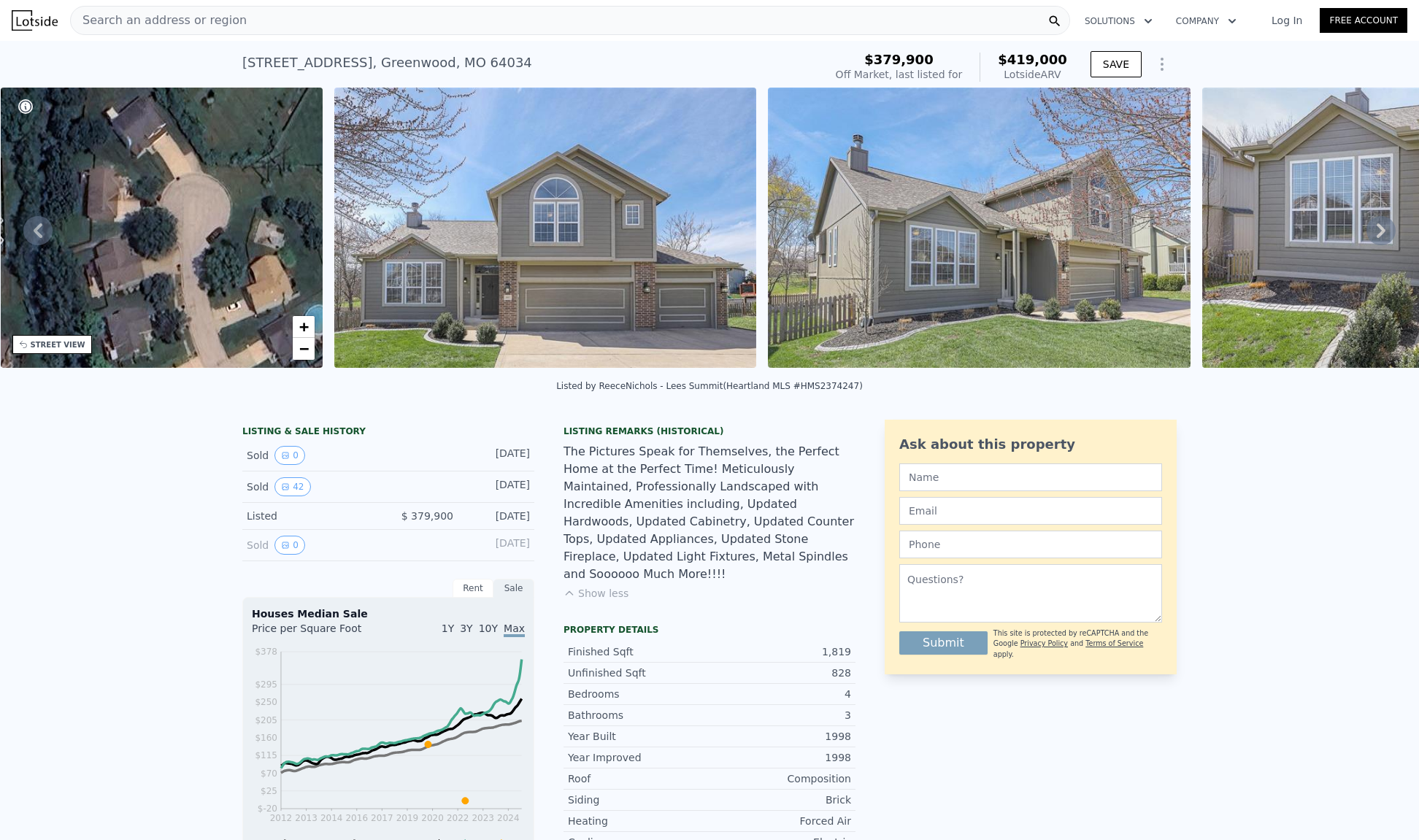
drag, startPoint x: 171, startPoint y: 281, endPoint x: 159, endPoint y: 326, distance: 46.6
click at [159, 326] on div "• + −" at bounding box center [162, 228] width 323 height 280
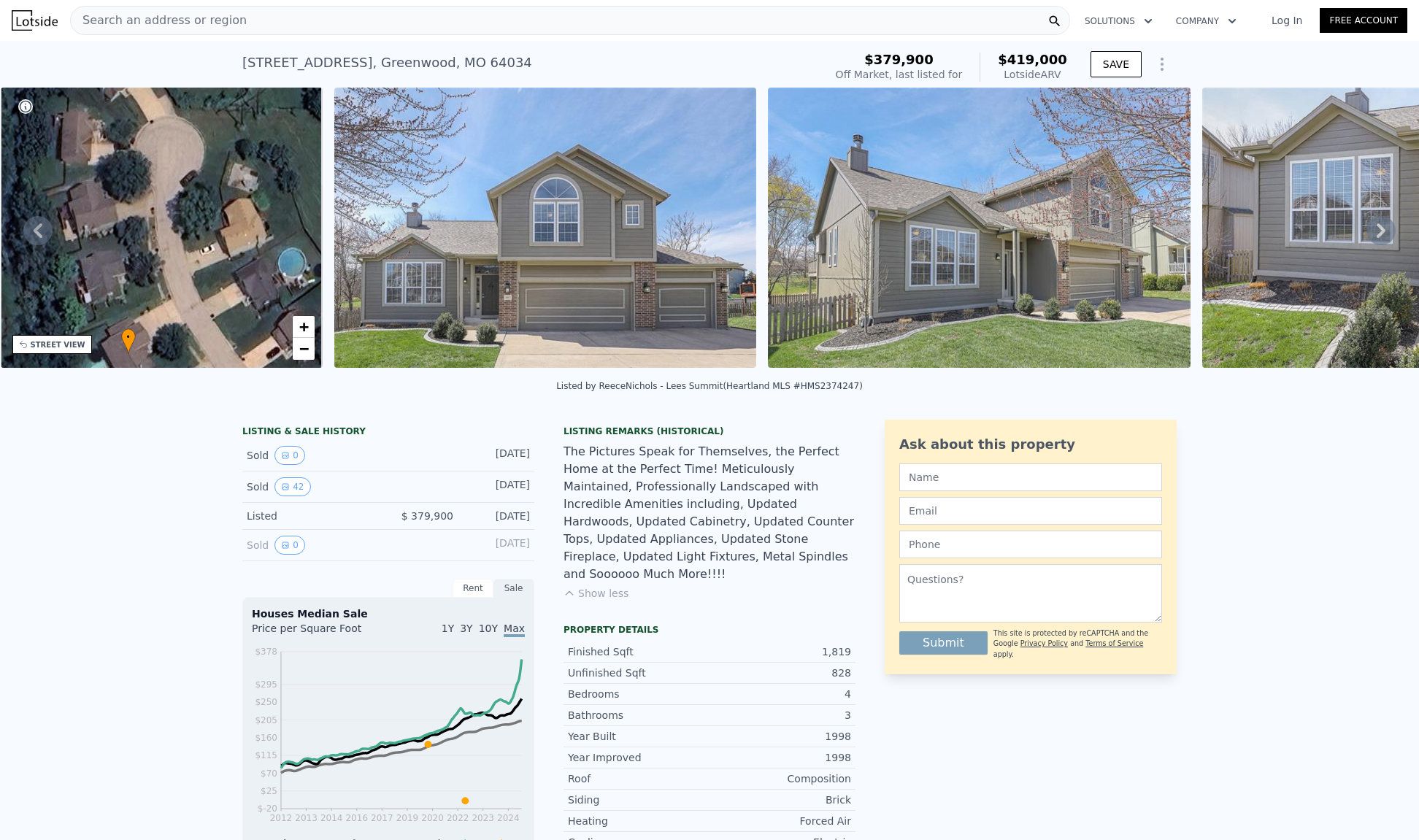
drag, startPoint x: 176, startPoint y: 294, endPoint x: 152, endPoint y: 224, distance: 74.0
click at [152, 224] on div "• + −" at bounding box center [162, 228] width 323 height 280
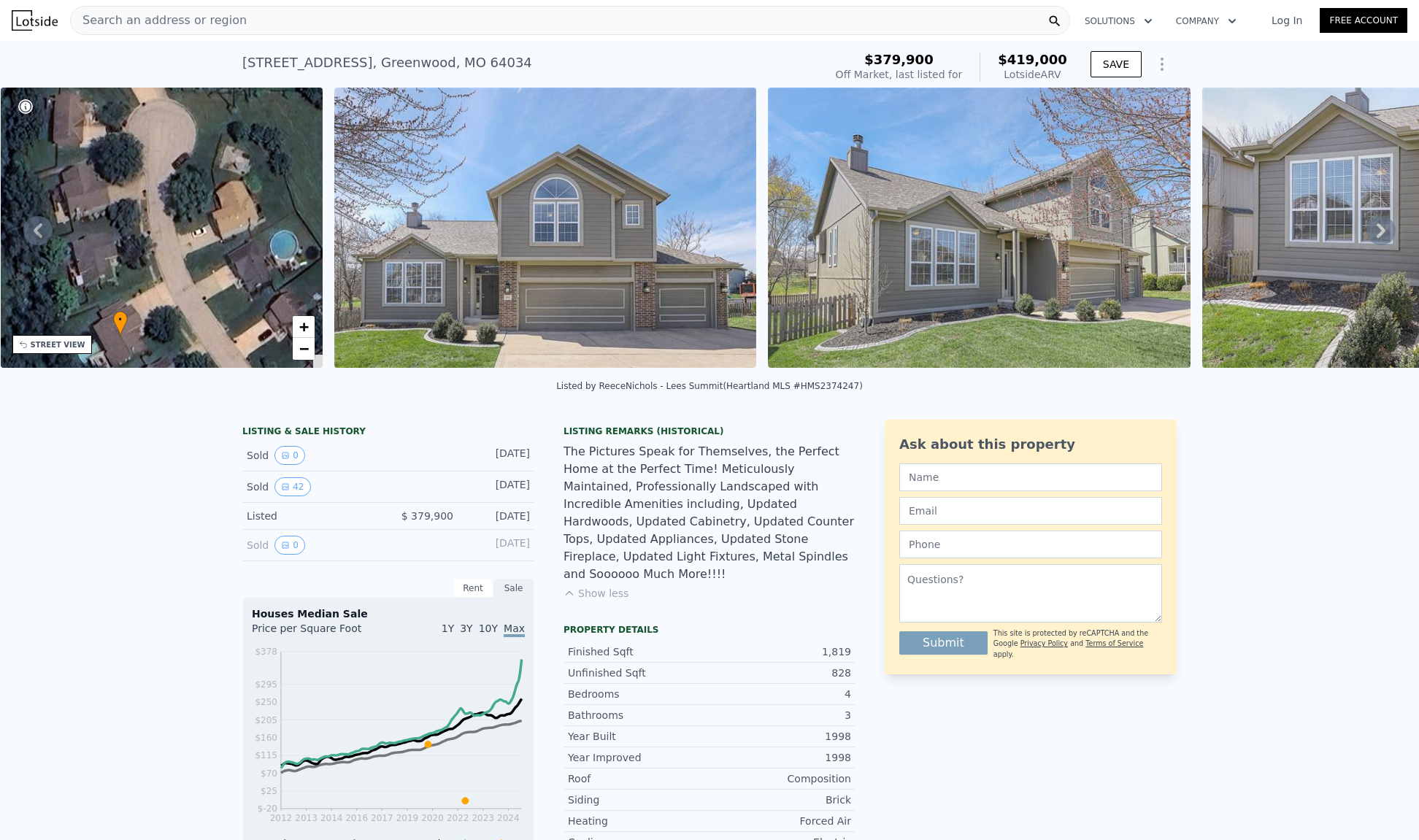
drag, startPoint x: 160, startPoint y: 273, endPoint x: 144, endPoint y: 193, distance: 81.6
click at [144, 193] on div "• + −" at bounding box center [162, 228] width 323 height 280
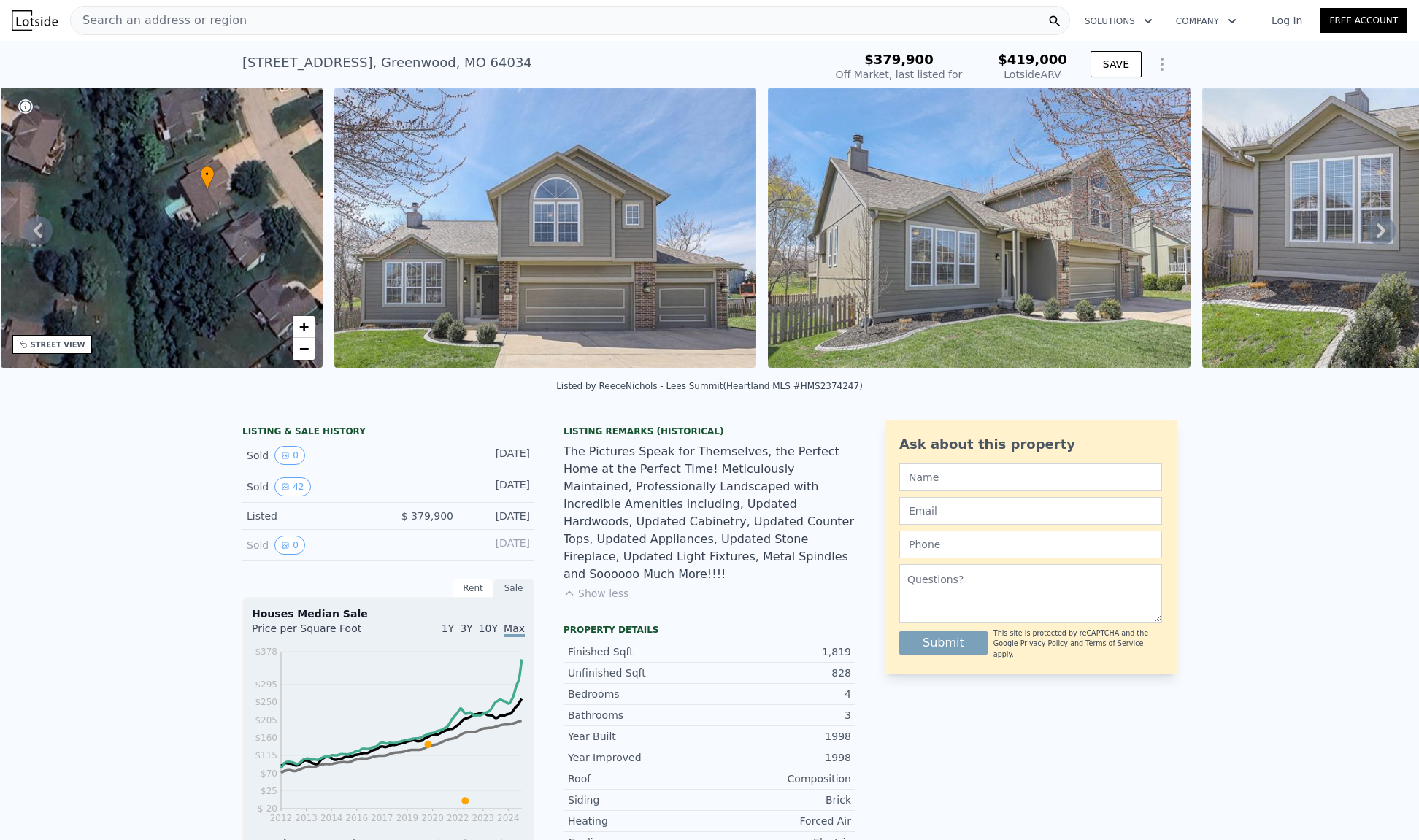
drag, startPoint x: 146, startPoint y: 245, endPoint x: 233, endPoint y: 176, distance: 111.0
click at [233, 176] on div "• + −" at bounding box center [162, 228] width 323 height 280
